Goal: Transaction & Acquisition: Purchase product/service

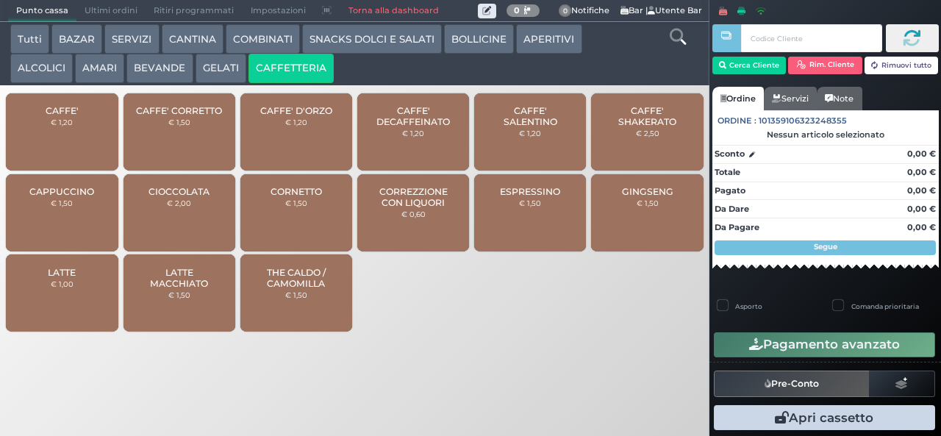
click at [674, 38] on icon at bounding box center [678, 37] width 16 height 16
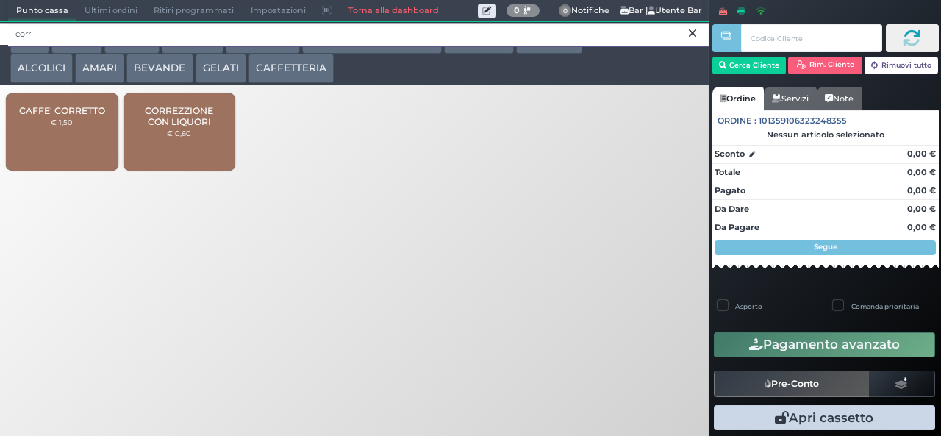
type input "corr"
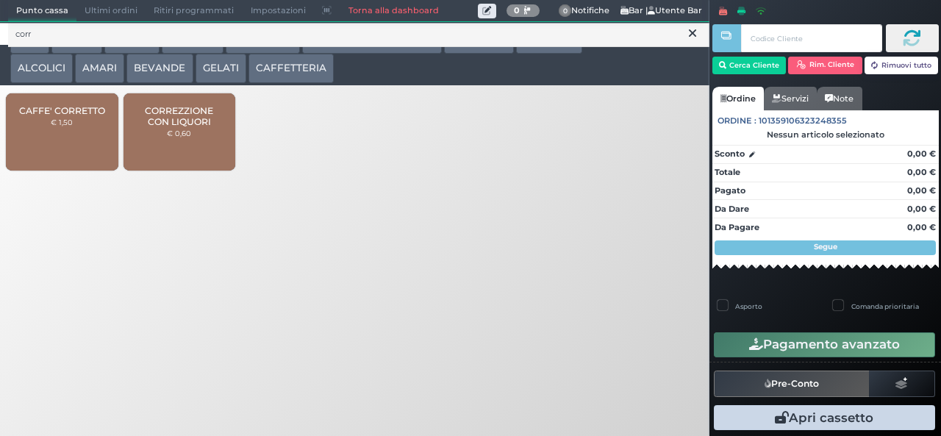
click at [196, 127] on span "CORREZZIONE CON LIQUORI" at bounding box center [178, 116] width 87 height 22
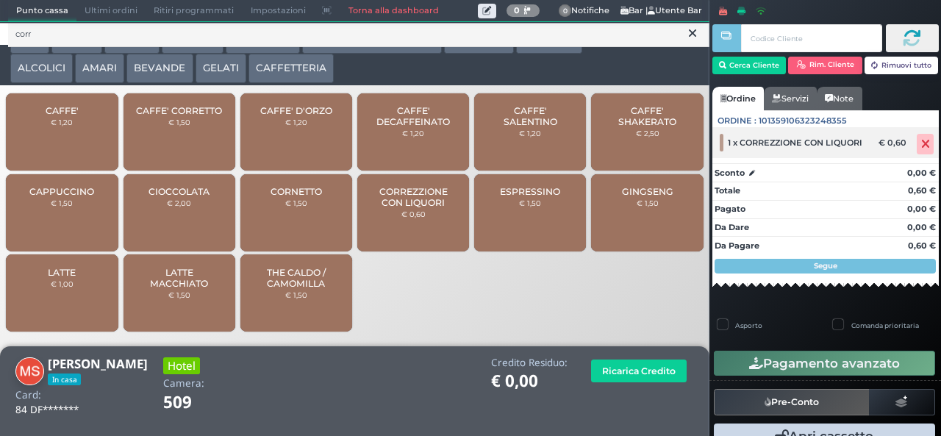
click at [921, 144] on icon at bounding box center [925, 144] width 9 height 1
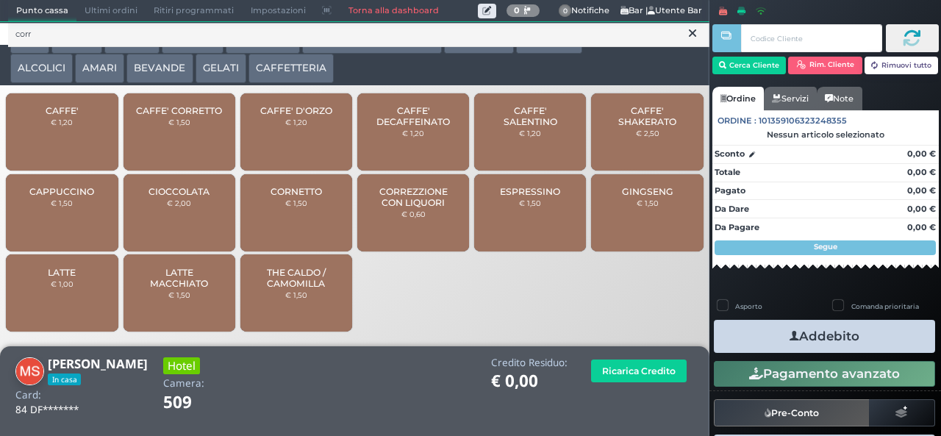
click at [899, 337] on button "Addebito" at bounding box center [824, 336] width 221 height 33
click at [686, 40] on button at bounding box center [692, 34] width 13 height 16
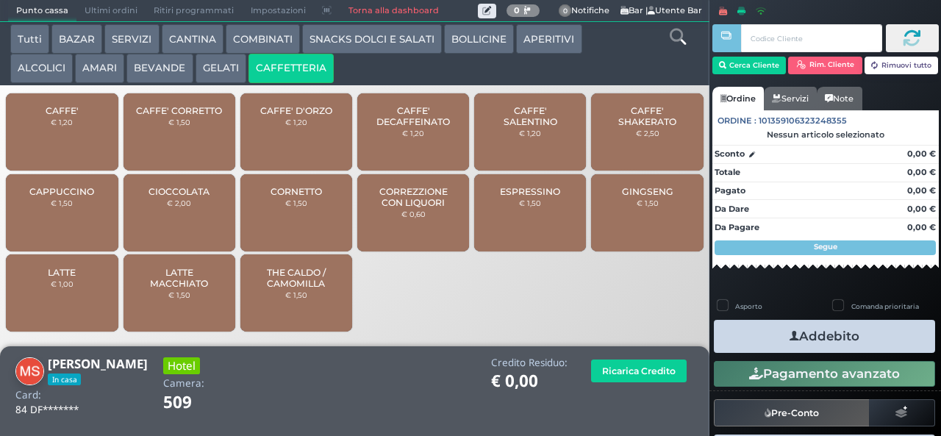
click at [671, 38] on icon at bounding box center [678, 37] width 16 height 16
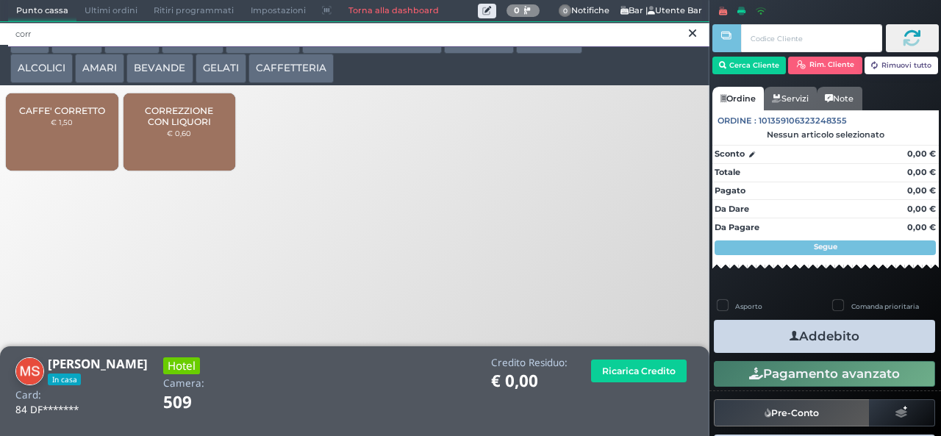
type input "corr"
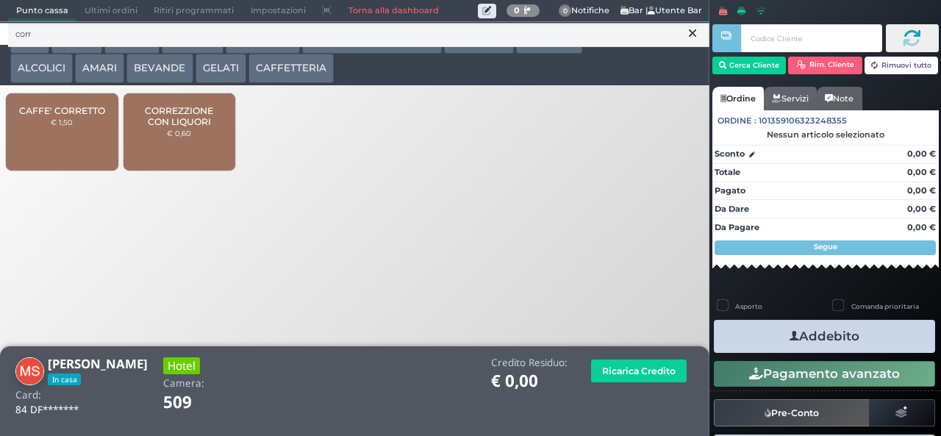
click at [213, 127] on span "CORREZZIONE CON LIQUORI" at bounding box center [178, 116] width 87 height 22
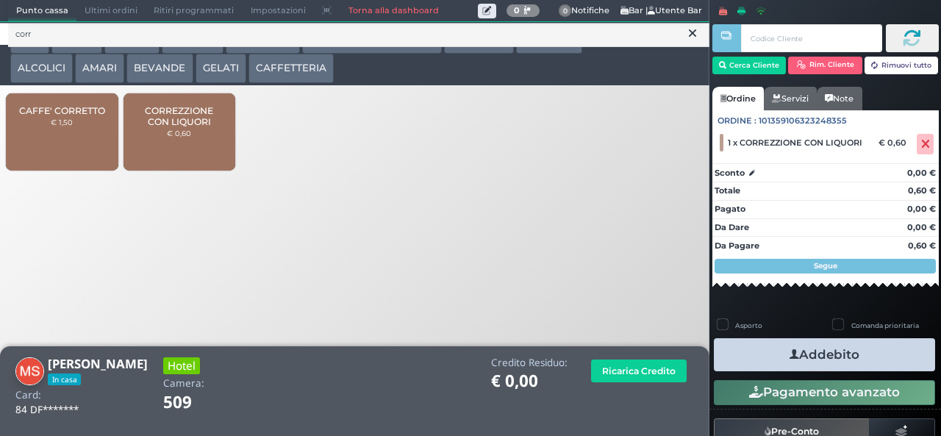
click at [876, 365] on button "Addebito" at bounding box center [824, 354] width 221 height 33
